Goal: Transaction & Acquisition: Obtain resource

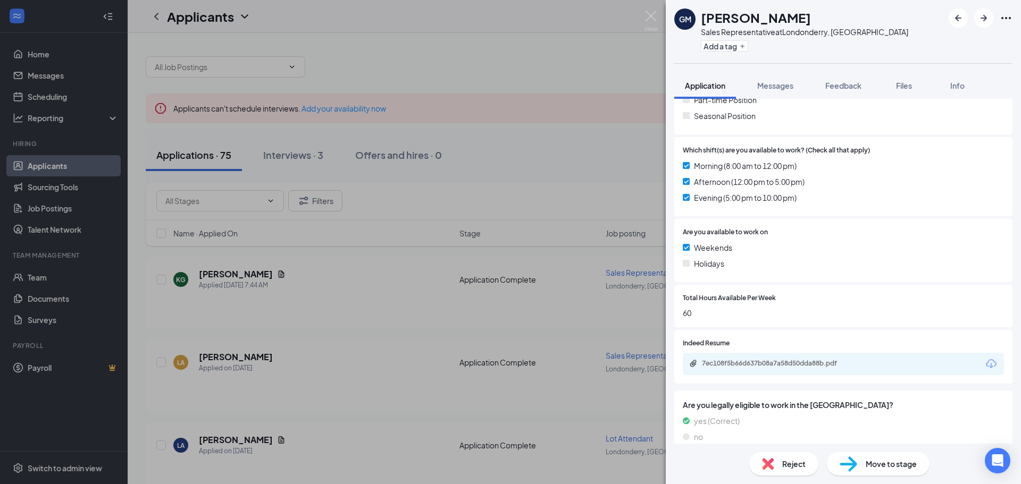
scroll to position [280, 0]
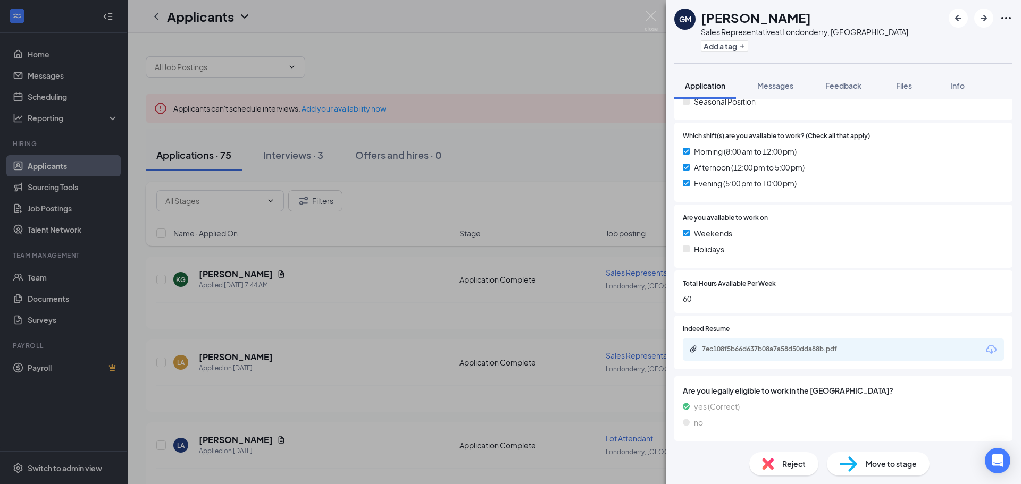
click at [714, 339] on div "7ec108f5b66d637b08a7a58d50dda88b.pdf" at bounding box center [843, 350] width 321 height 22
click at [725, 350] on div "7ec108f5b66d637b08a7a58d50dda88b.pdf" at bounding box center [776, 349] width 149 height 9
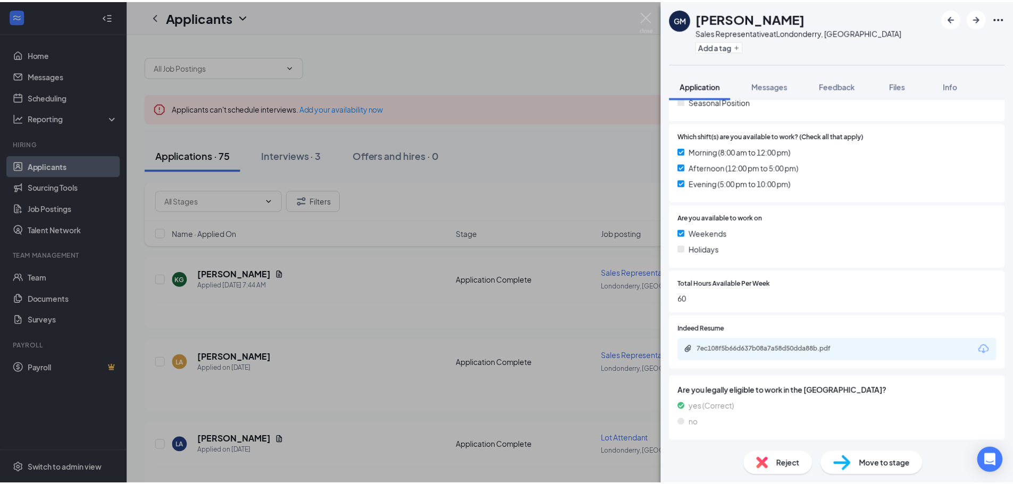
scroll to position [276, 0]
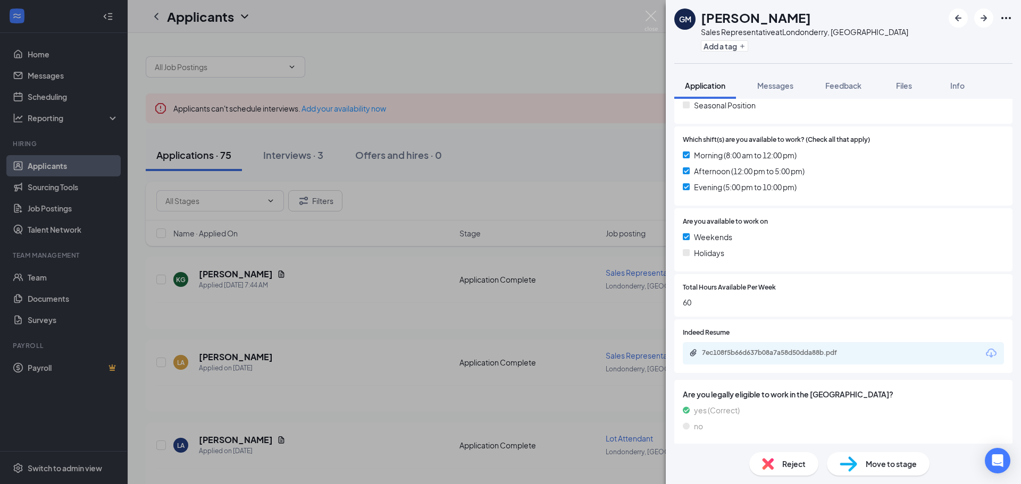
click at [475, 134] on div "GM [PERSON_NAME] Sales Representative at [GEOGRAPHIC_DATA], [GEOGRAPHIC_DATA] A…" at bounding box center [510, 242] width 1021 height 484
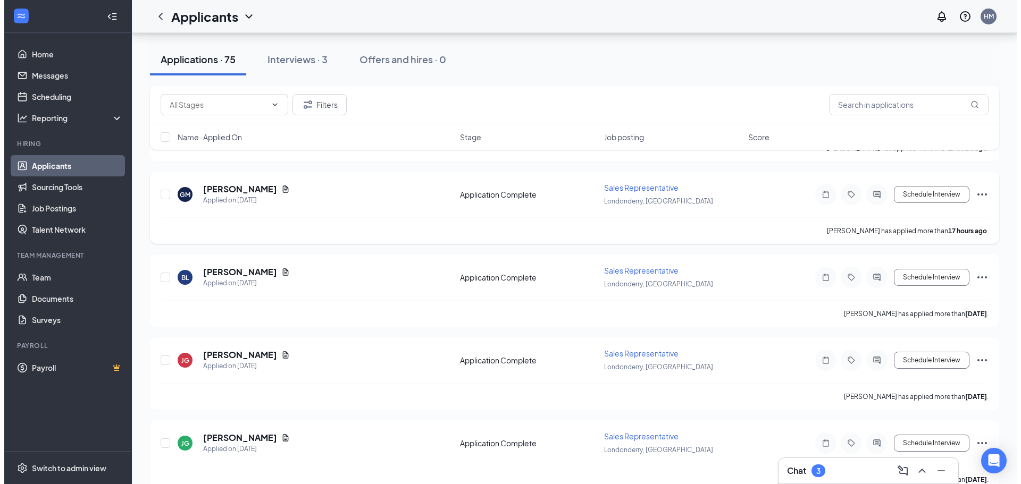
scroll to position [479, 0]
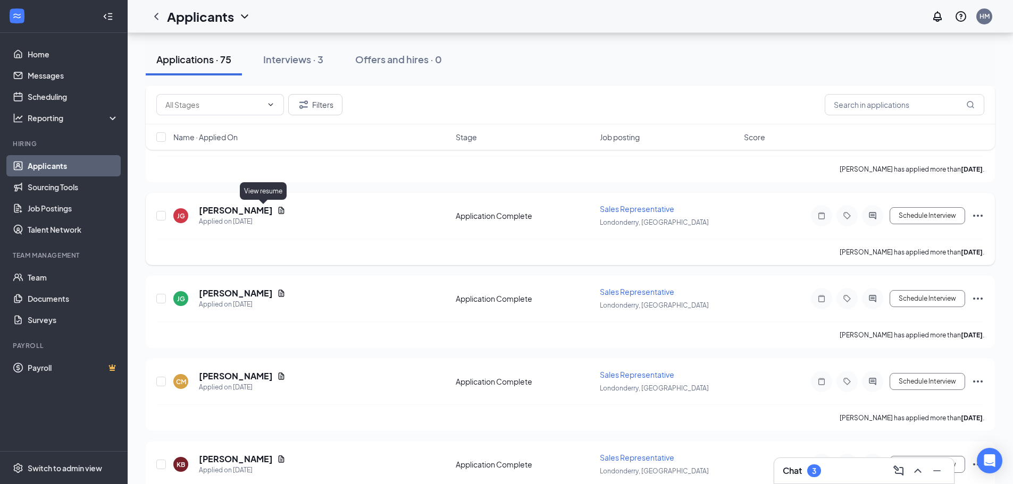
click at [279, 209] on icon "Document" at bounding box center [282, 210] width 6 height 7
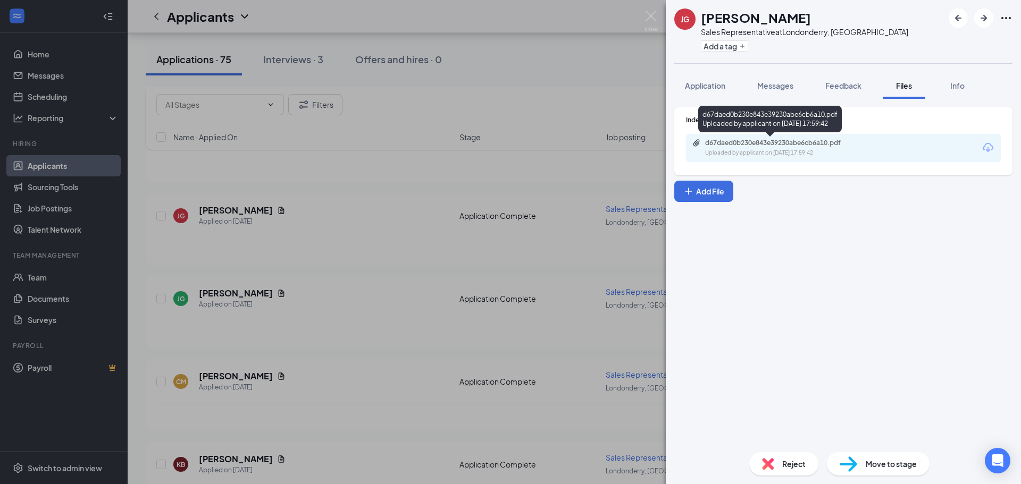
click at [723, 144] on div "d67daed0b230e843e39230abe6cb6a10.pdf" at bounding box center [779, 143] width 149 height 9
click at [411, 332] on div "[PERSON_NAME] Sales Representative at [GEOGRAPHIC_DATA], [GEOGRAPHIC_DATA] Add …" at bounding box center [510, 242] width 1021 height 484
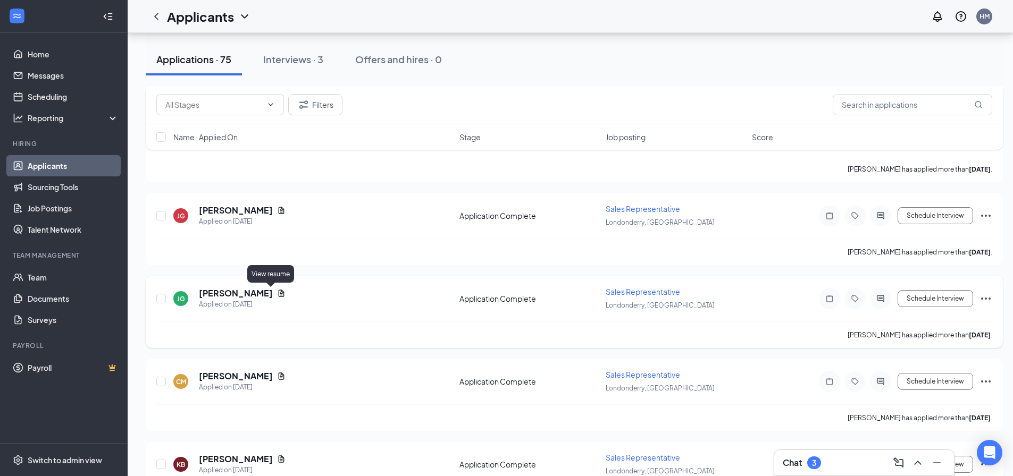
click at [277, 290] on icon "Document" at bounding box center [281, 293] width 9 height 9
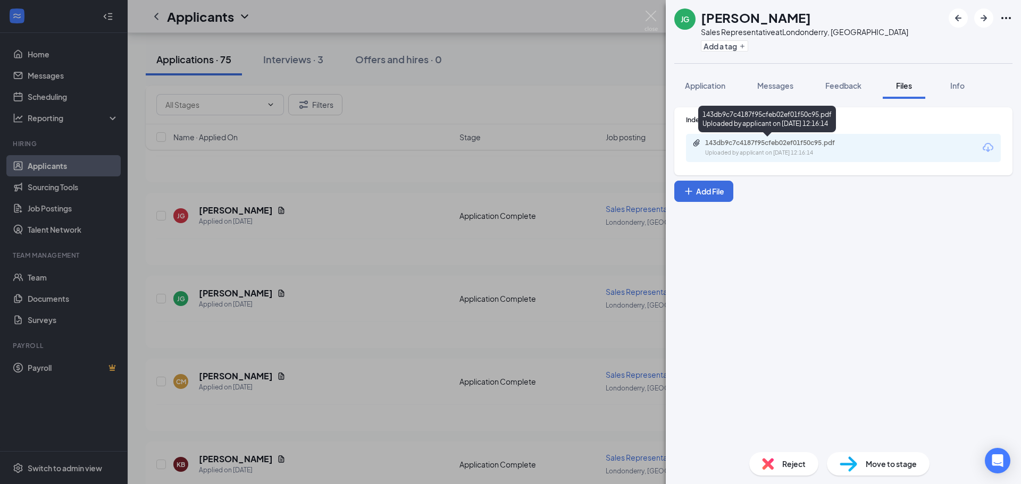
click at [764, 150] on div "Uploaded by applicant on [DATE] 12:16:14" at bounding box center [785, 153] width 160 height 9
